Goal: Task Accomplishment & Management: Use online tool/utility

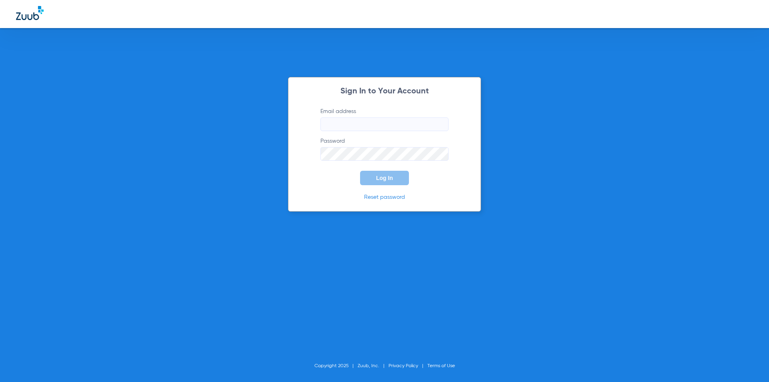
type input "[EMAIL_ADDRESS][DOMAIN_NAME]"
click at [299, 196] on div "Sign In to Your Account Email address [EMAIL_ADDRESS][DOMAIN_NAME] Password Log…" at bounding box center [384, 144] width 193 height 135
click at [379, 178] on span "Log In" at bounding box center [384, 178] width 17 height 6
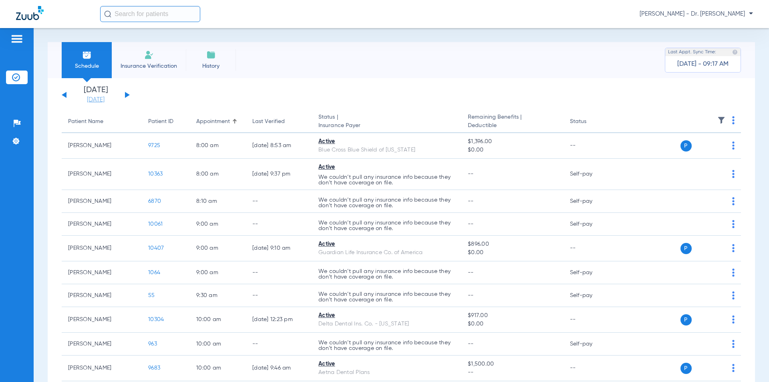
click at [92, 101] on link "[DATE]" at bounding box center [96, 100] width 48 height 8
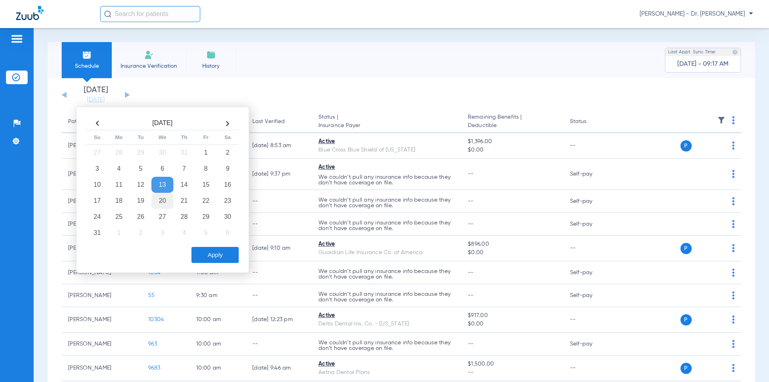
click at [164, 201] on td "20" at bounding box center [162, 201] width 22 height 16
click at [208, 254] on button "Apply" at bounding box center [215, 255] width 47 height 16
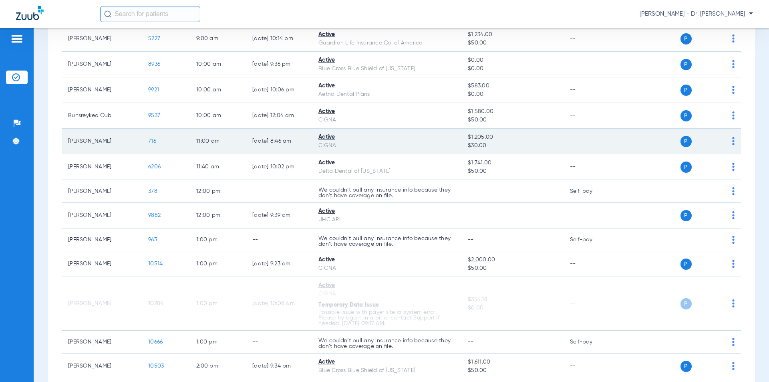
scroll to position [321, 0]
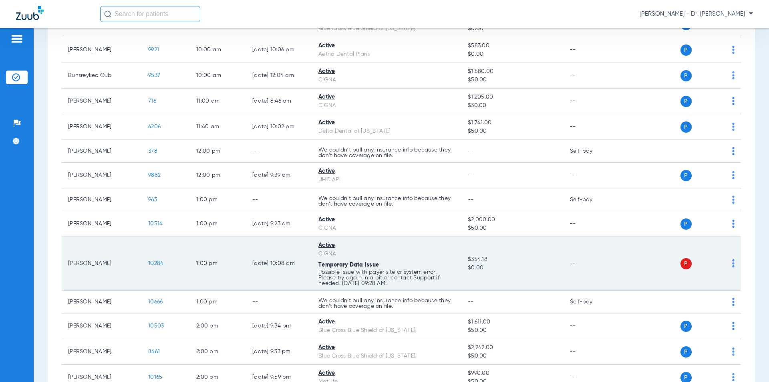
click at [152, 263] on span "10284" at bounding box center [155, 263] width 15 height 6
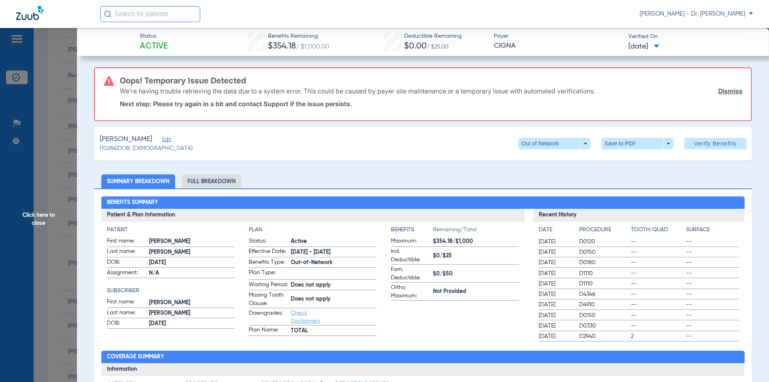
click at [157, 266] on span "[DATE]" at bounding box center [192, 262] width 86 height 8
click at [157, 264] on span "[DATE]" at bounding box center [192, 262] width 86 height 8
click at [170, 141] on span "Edit" at bounding box center [165, 141] width 7 height 8
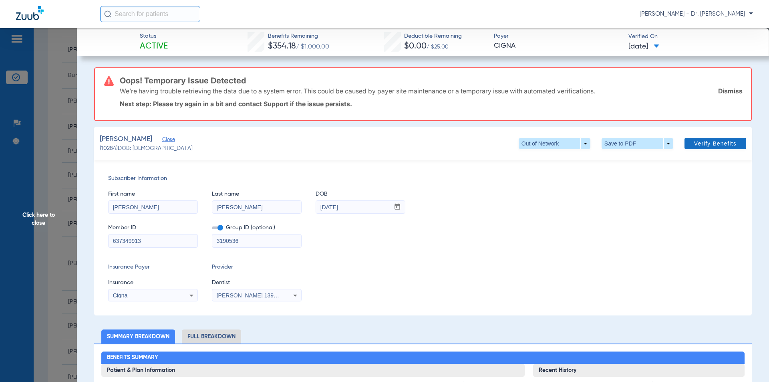
click at [700, 140] on span "Verify Benefits" at bounding box center [715, 143] width 42 height 6
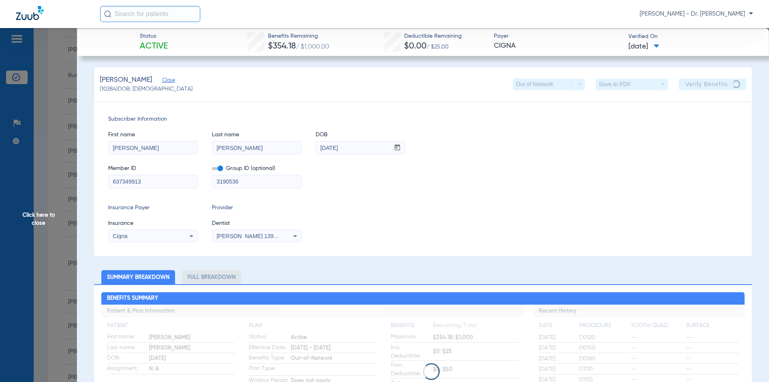
click at [547, 211] on div "Insurance Payer Insurance Cigna Provider Dentist [PERSON_NAME] 1396853875" at bounding box center [423, 223] width 630 height 38
click at [450, 199] on div "Subscriber Information First name [PERSON_NAME] Last name [PERSON_NAME] mm / dd…" at bounding box center [423, 178] width 658 height 155
click at [40, 218] on span "Click here to close" at bounding box center [38, 219] width 77 height 382
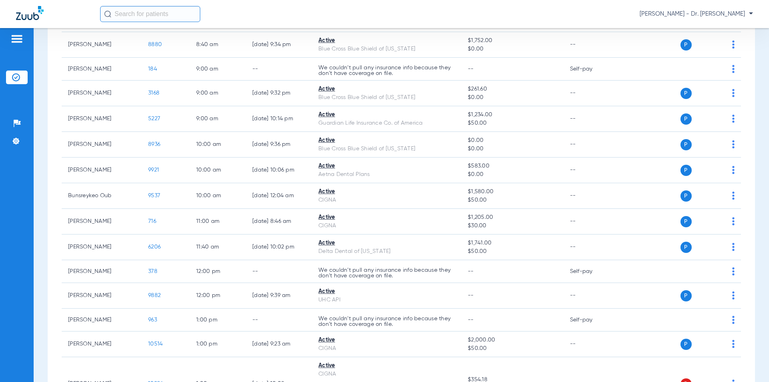
scroll to position [0, 0]
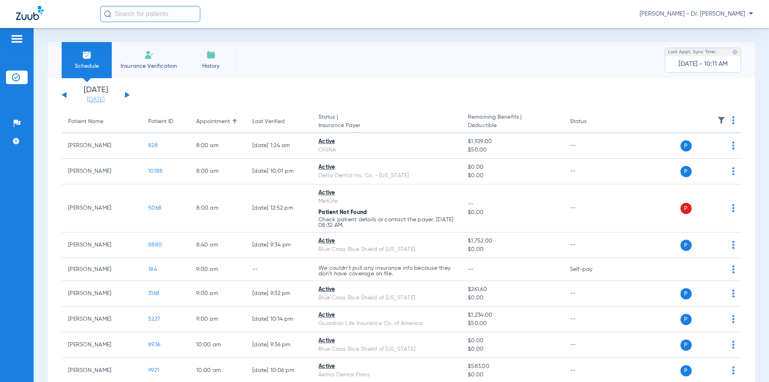
click at [91, 101] on link "[DATE]" at bounding box center [96, 100] width 48 height 8
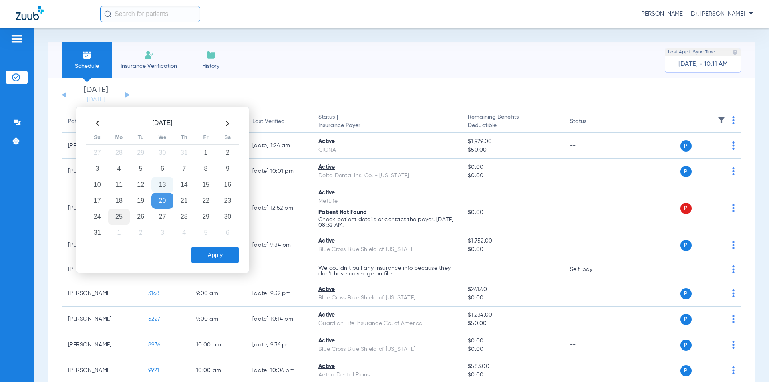
click at [119, 218] on td "25" at bounding box center [119, 217] width 22 height 16
drag, startPoint x: 232, startPoint y: 258, endPoint x: 232, endPoint y: 254, distance: 4.0
click at [232, 258] on button "Apply" at bounding box center [215, 255] width 47 height 16
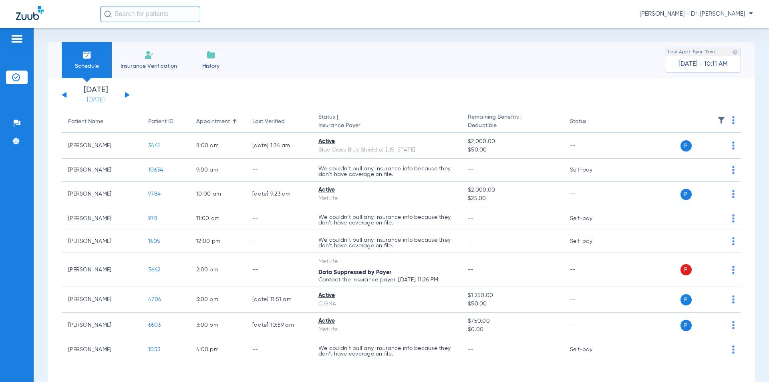
click at [101, 99] on link "[DATE]" at bounding box center [96, 100] width 48 height 8
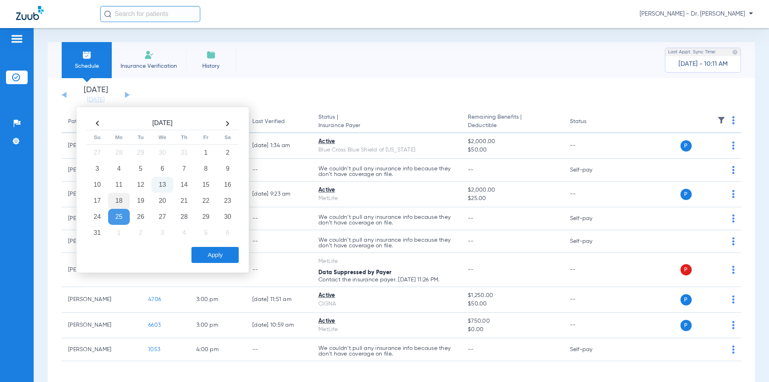
click at [121, 198] on td "18" at bounding box center [119, 201] width 22 height 16
click at [208, 252] on button "Apply" at bounding box center [215, 255] width 47 height 16
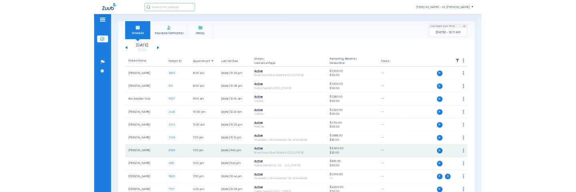
scroll to position [59, 0]
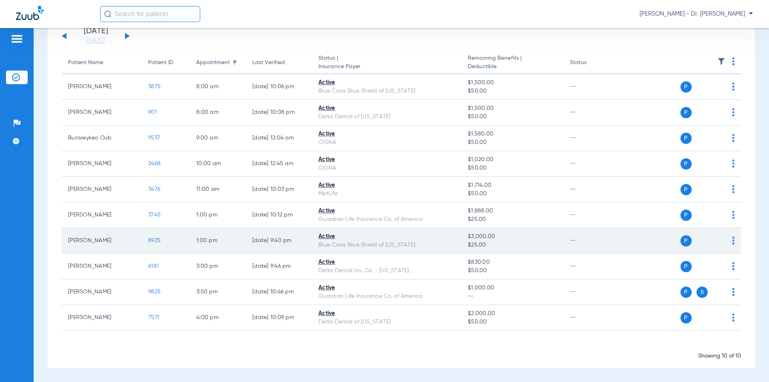
click at [732, 242] on img at bounding box center [733, 240] width 2 height 8
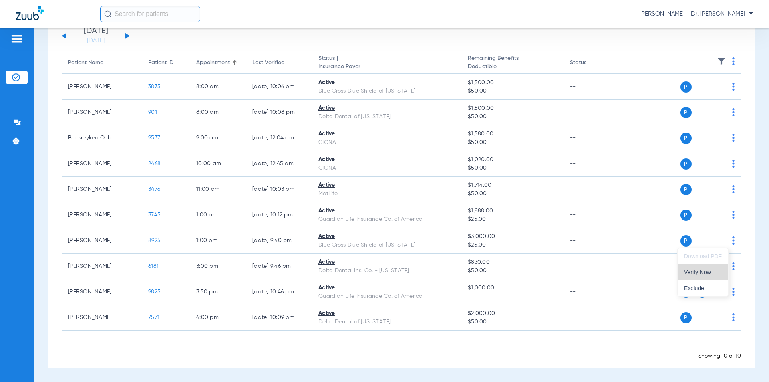
click at [697, 269] on span "Verify Now" at bounding box center [703, 272] width 38 height 6
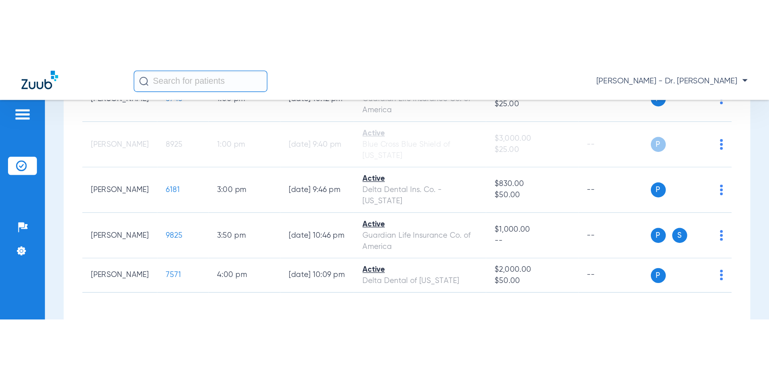
scroll to position [265, 0]
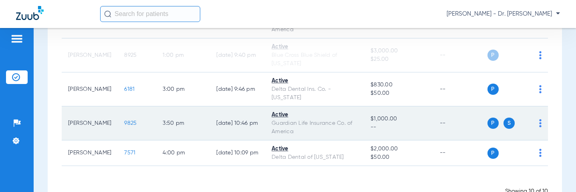
click at [539, 119] on img at bounding box center [540, 123] width 2 height 8
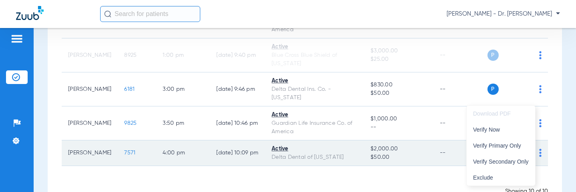
click at [495, 129] on span "Verify Now" at bounding box center [501, 130] width 56 height 6
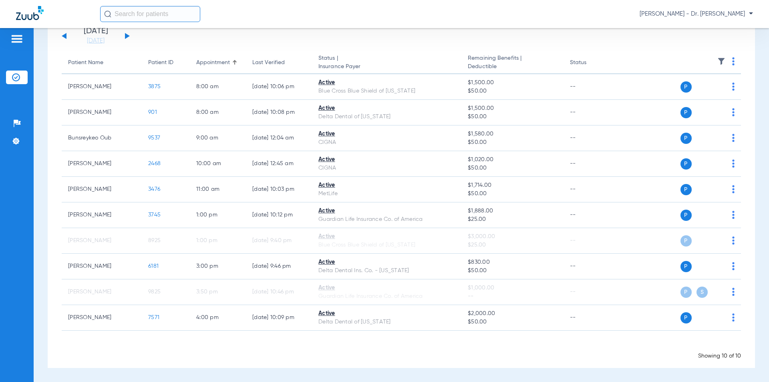
scroll to position [59, 0]
